Goal: Information Seeking & Learning: Learn about a topic

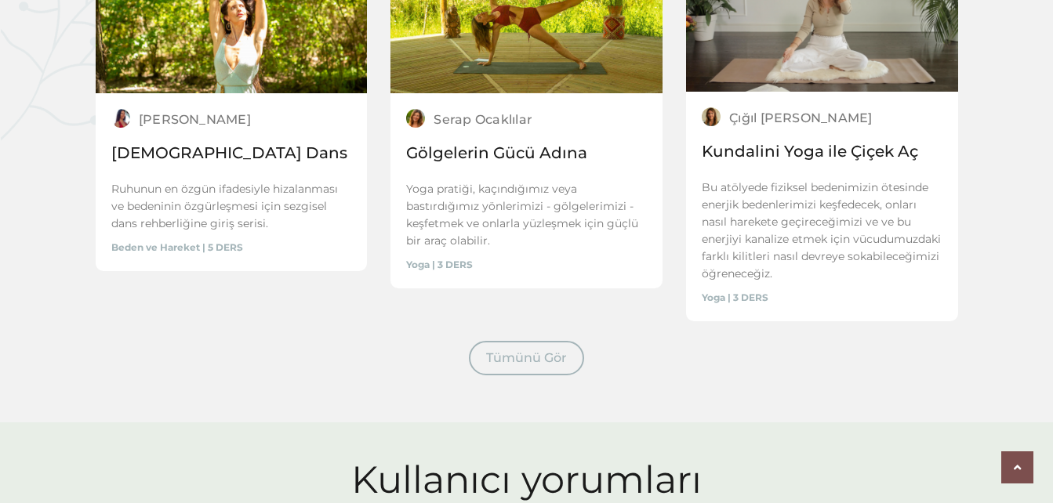
scroll to position [2351, 0]
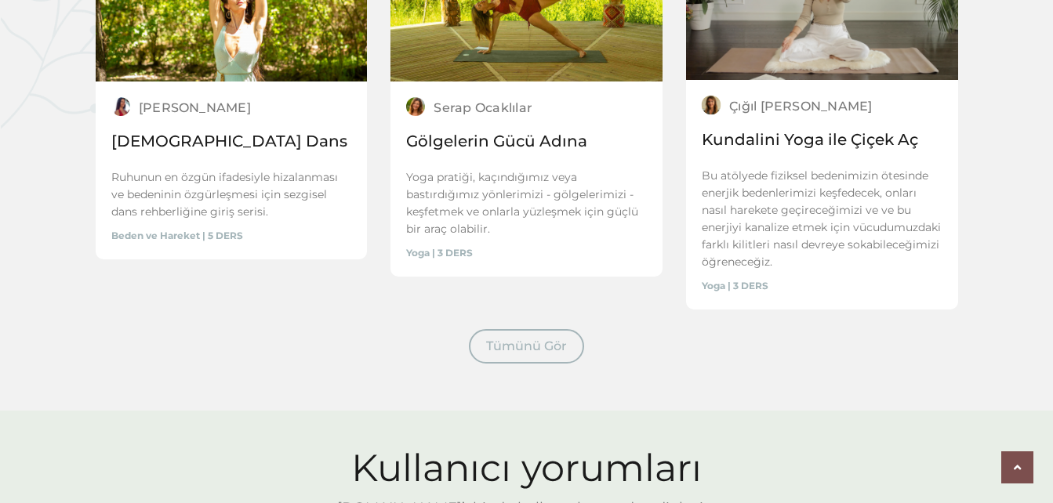
click at [855, 149] on link "Kundalini Yoga ile Çiçek Aç" at bounding box center [809, 139] width 216 height 19
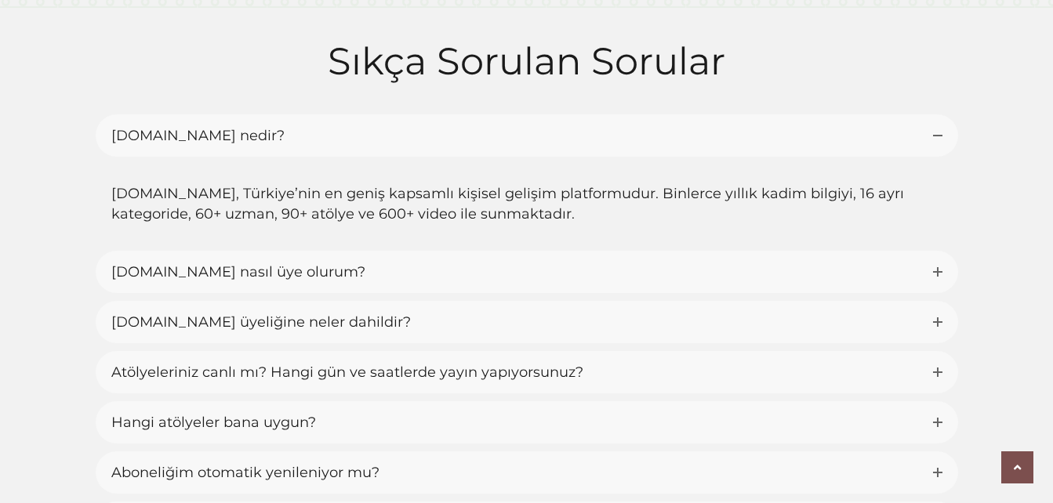
scroll to position [3370, 0]
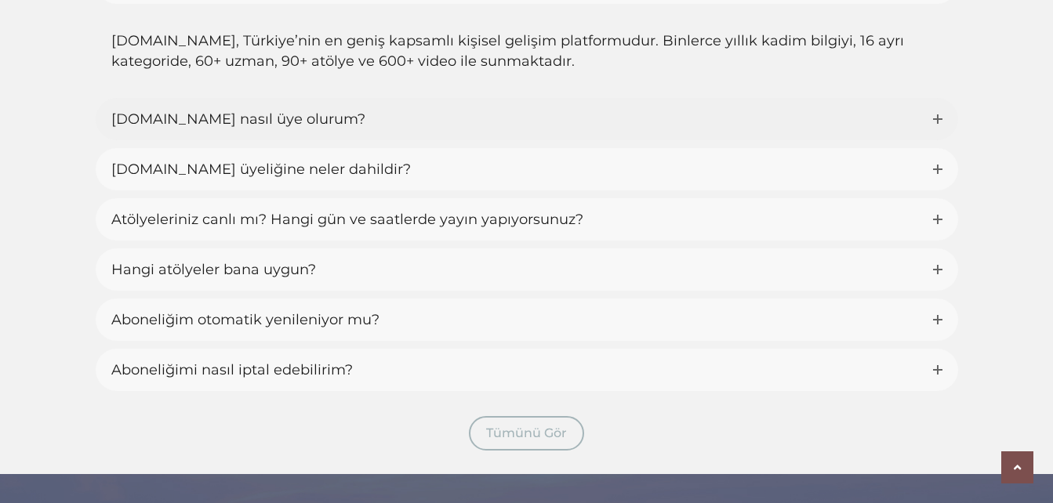
click at [620, 138] on link "[DOMAIN_NAME] nasıl üye olurum?" at bounding box center [527, 119] width 862 height 42
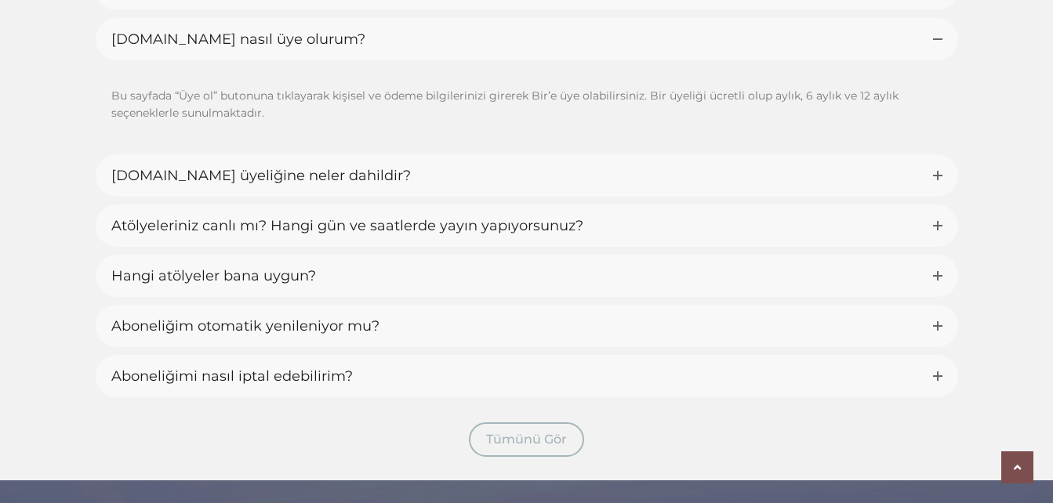
scroll to position [3362, 0]
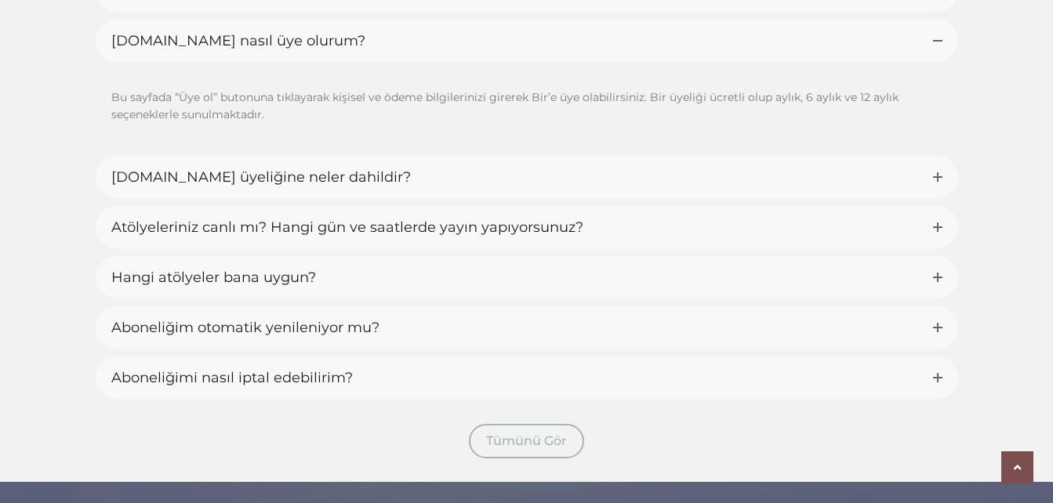
click at [619, 62] on link "[DOMAIN_NAME] nasıl üye olurum?" at bounding box center [527, 41] width 862 height 42
click at [551, 62] on link "[DOMAIN_NAME] nasıl üye olurum?" at bounding box center [527, 41] width 862 height 42
click at [440, 198] on link "[DOMAIN_NAME] üyeliğine neler dahildir?" at bounding box center [527, 177] width 862 height 42
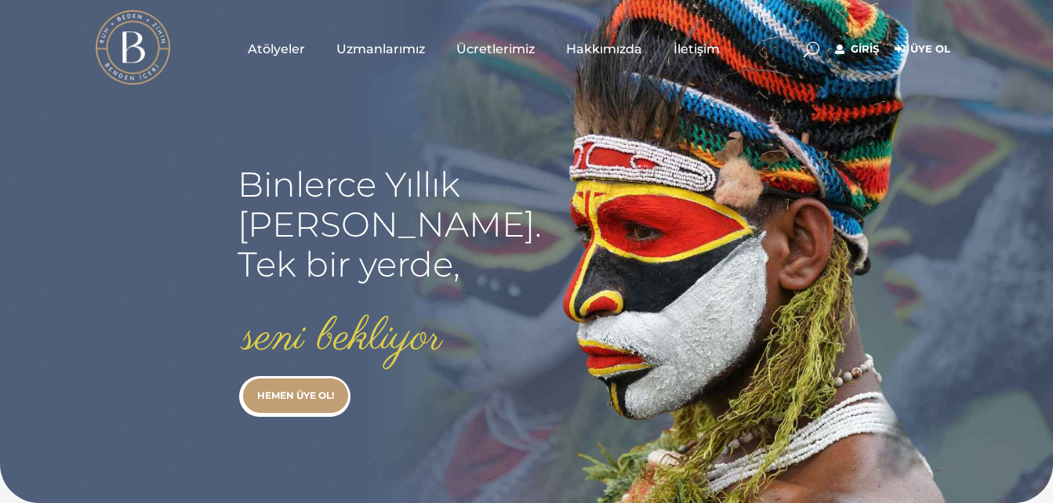
click at [522, 46] on span "Ücretlerimiz" at bounding box center [495, 49] width 78 height 18
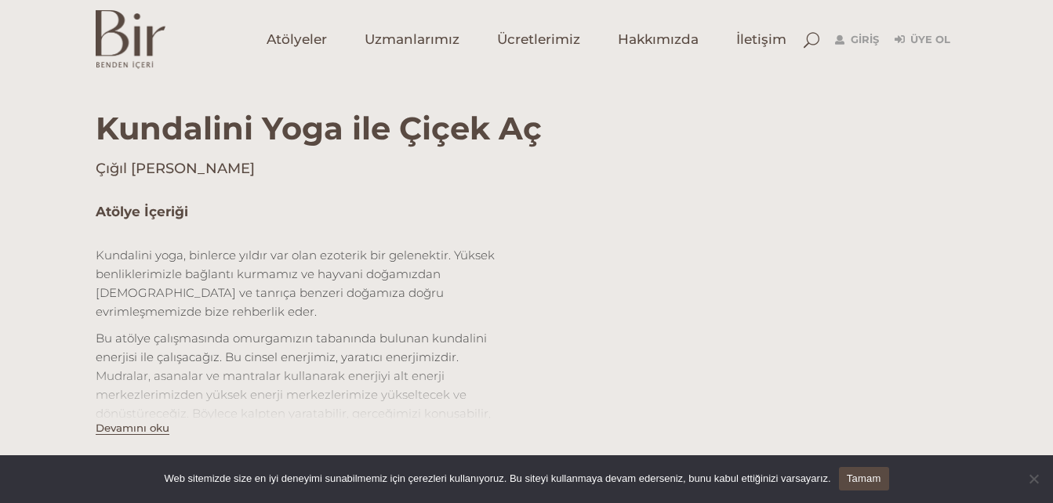
scroll to position [549, 0]
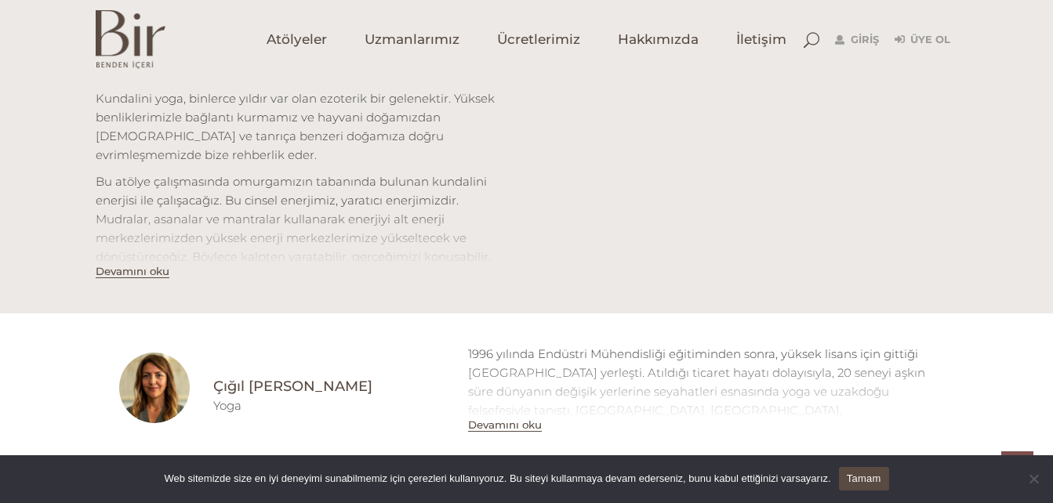
click at [502, 429] on button "Devamını oku" at bounding box center [505, 425] width 74 height 13
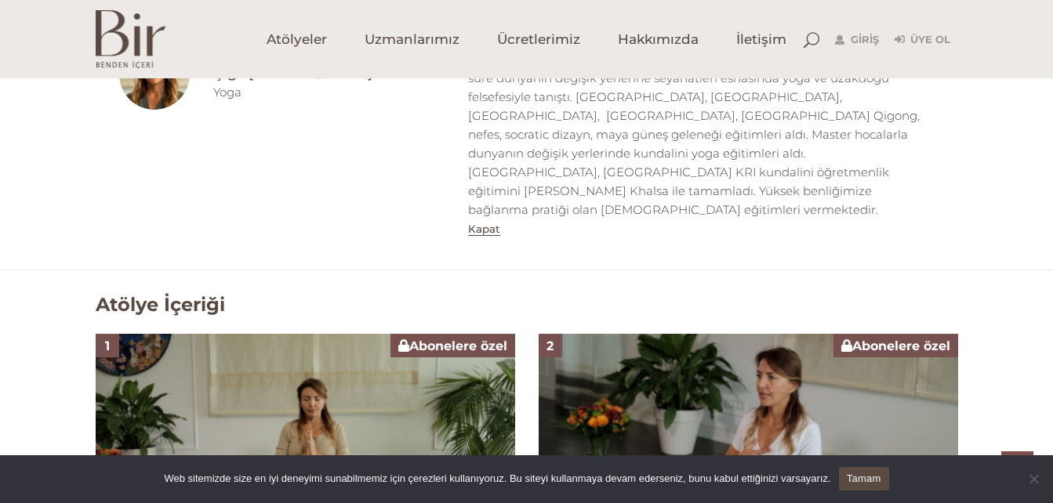
scroll to position [784, 0]
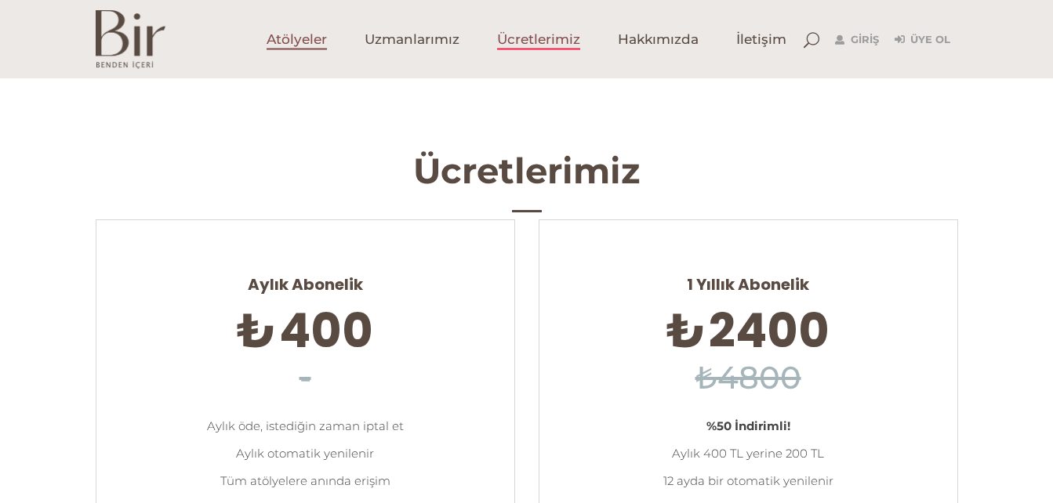
click at [298, 34] on span "Atölyeler" at bounding box center [296, 40] width 60 height 18
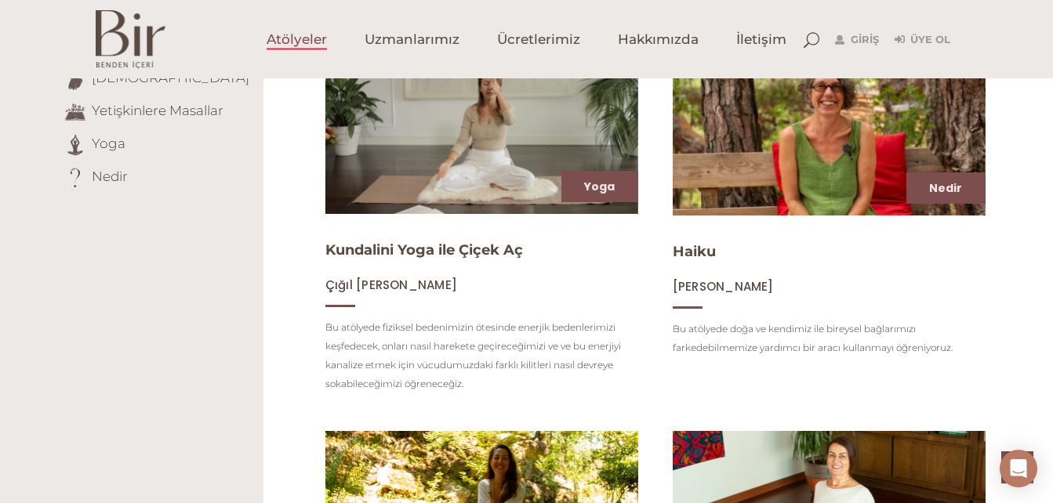
scroll to position [388, 0]
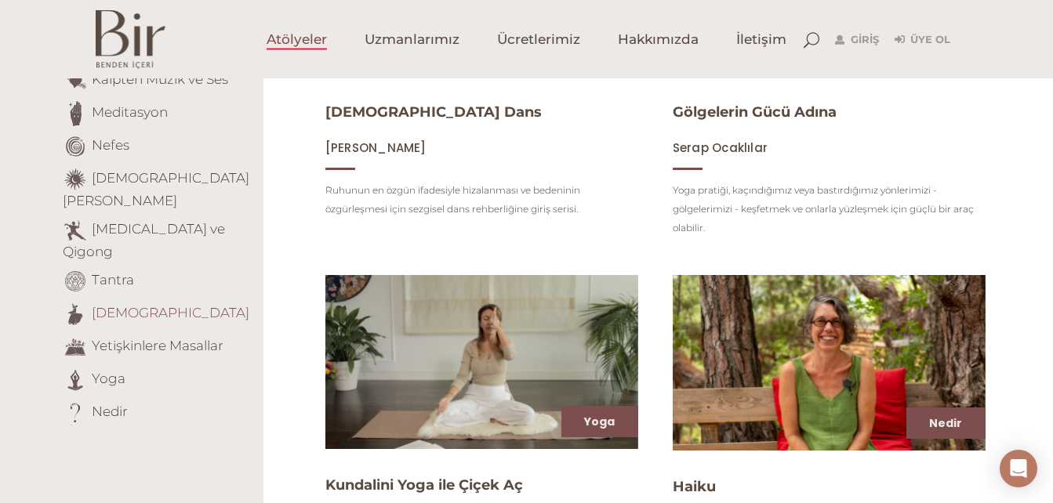
click at [126, 305] on link "[DEMOGRAPHIC_DATA]" at bounding box center [171, 313] width 158 height 16
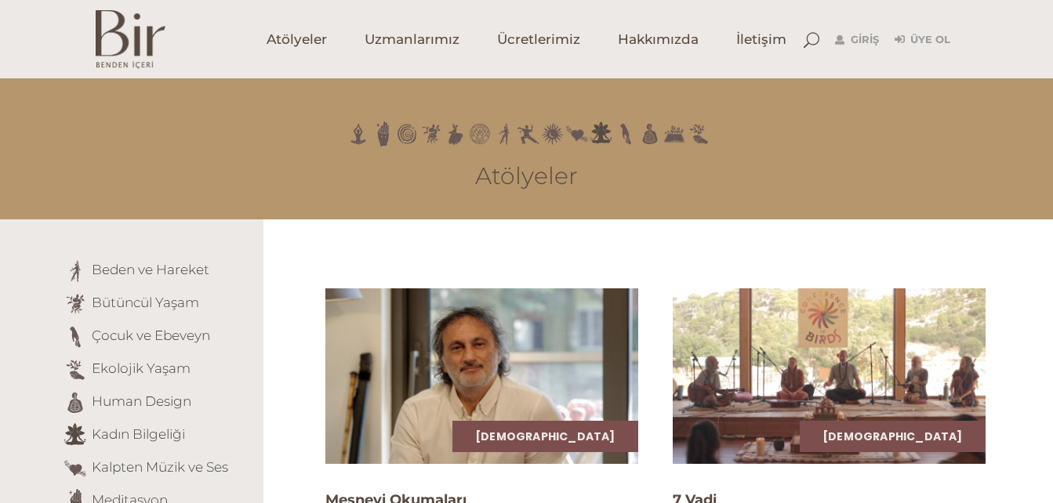
click at [890, 364] on img at bounding box center [829, 376] width 322 height 181
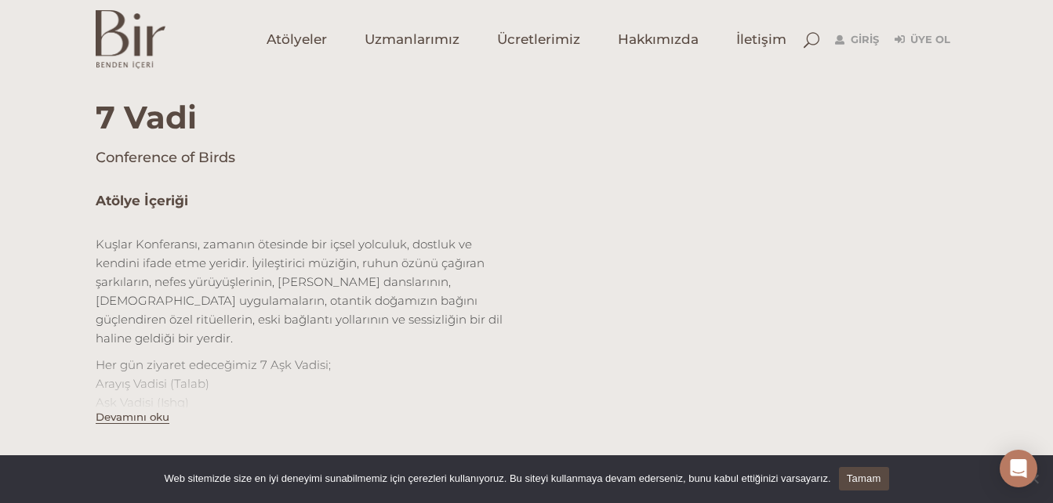
scroll to position [392, 0]
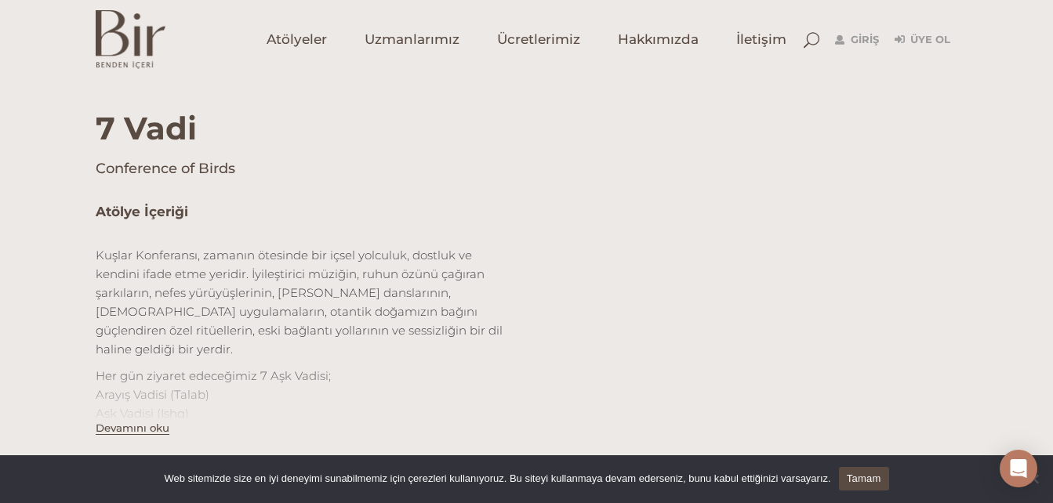
click at [638, 174] on h4 "Conference of Birds" at bounding box center [527, 169] width 862 height 20
